Goal: Information Seeking & Learning: Find specific fact

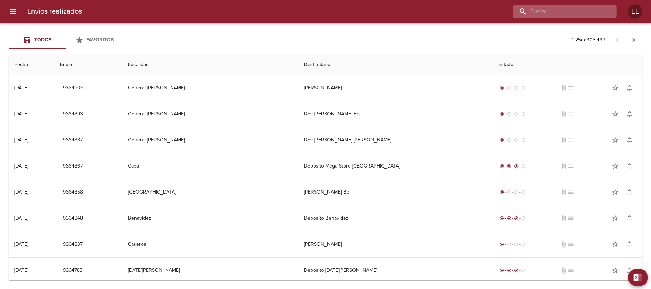
click at [600, 12] on input "buscar" at bounding box center [559, 11] width 92 height 13
click at [577, 12] on input "buscar" at bounding box center [559, 11] width 92 height 13
click at [579, 10] on input "buscar" at bounding box center [559, 11] width 92 height 13
type input "1"
type input "9511101"
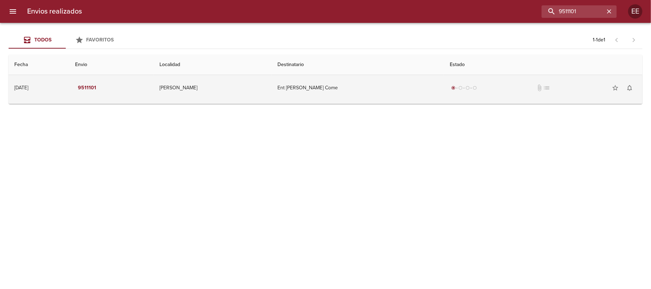
click at [316, 88] on td "Ent [PERSON_NAME] Come" at bounding box center [358, 88] width 172 height 26
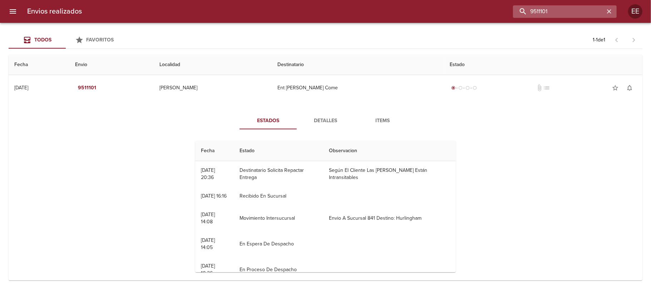
drag, startPoint x: 591, startPoint y: 9, endPoint x: 520, endPoint y: 9, distance: 70.8
click at [521, 9] on input "9511101" at bounding box center [559, 11] width 92 height 13
click at [322, 120] on span "Detalles" at bounding box center [325, 121] width 49 height 9
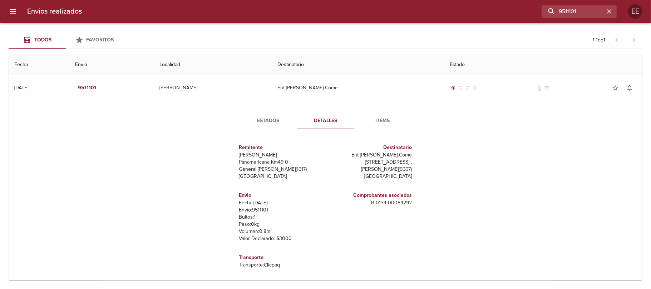
drag, startPoint x: 345, startPoint y: 155, endPoint x: 394, endPoint y: 153, distance: 48.6
click at [394, 153] on p "Ent [PERSON_NAME] Come" at bounding box center [371, 155] width 84 height 7
copy p "[PERSON_NAME]"
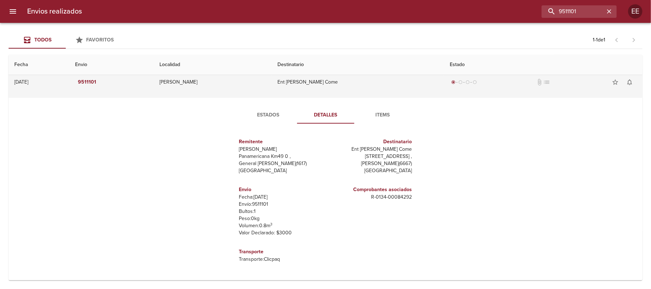
click at [303, 80] on td "Ent [PERSON_NAME] Come" at bounding box center [358, 82] width 172 height 26
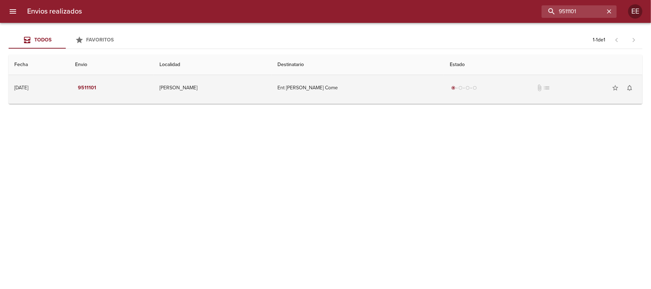
scroll to position [0, 0]
